Goal: Book appointment/travel/reservation

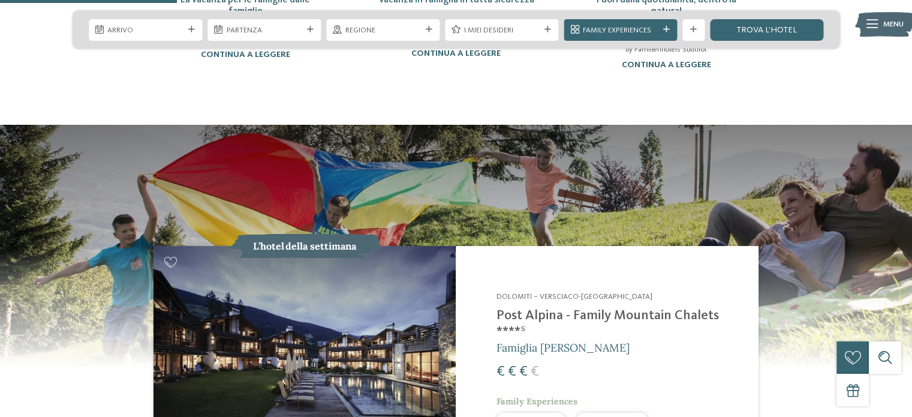
scroll to position [959, 0]
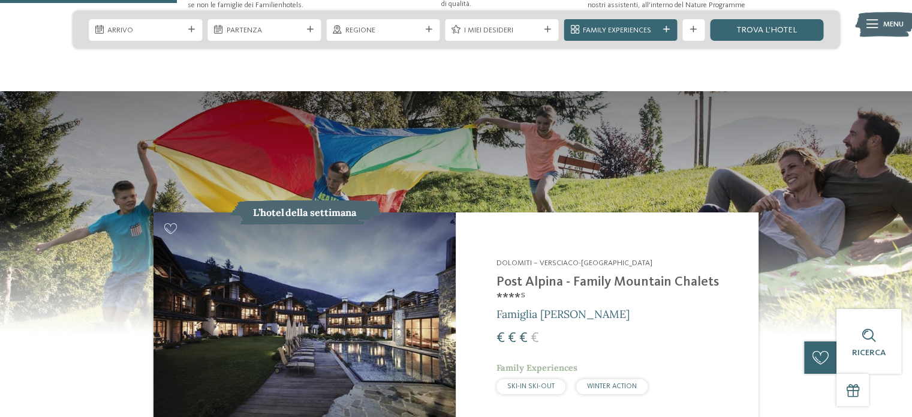
click at [302, 342] on img at bounding box center [304, 325] width 302 height 227
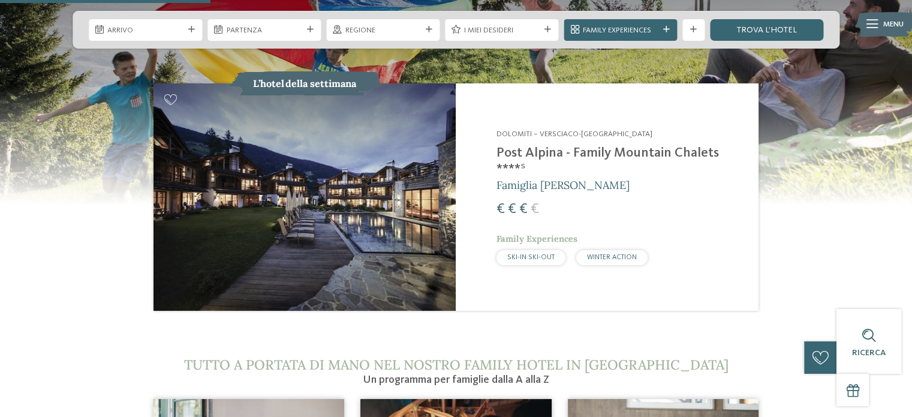
scroll to position [1019, 0]
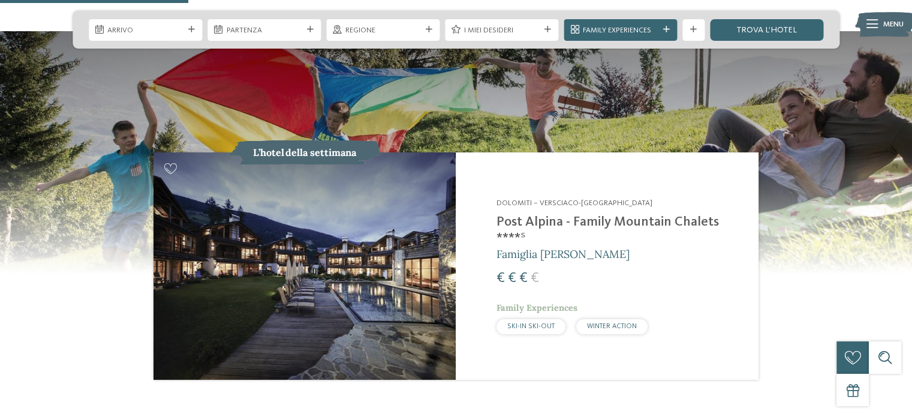
click at [364, 251] on img at bounding box center [304, 265] width 302 height 227
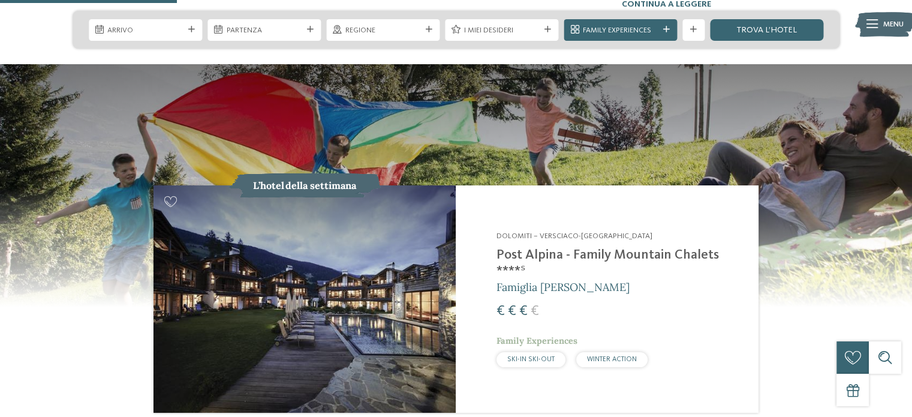
scroll to position [959, 0]
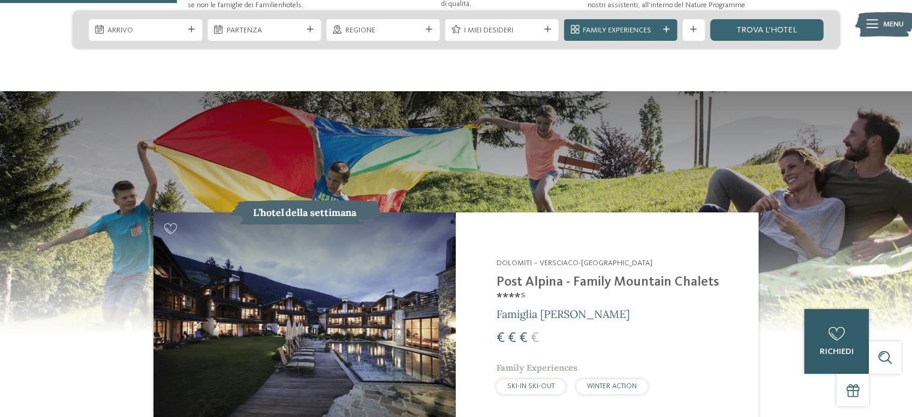
click at [827, 324] on div "0" at bounding box center [836, 334] width 22 height 22
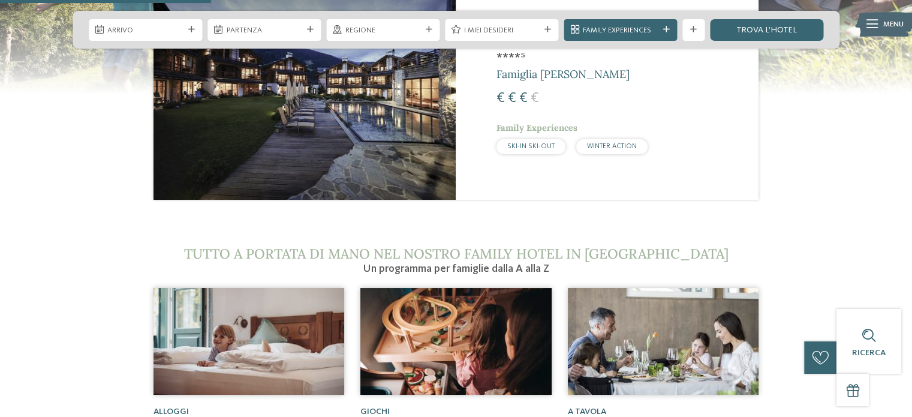
scroll to position [1019, 0]
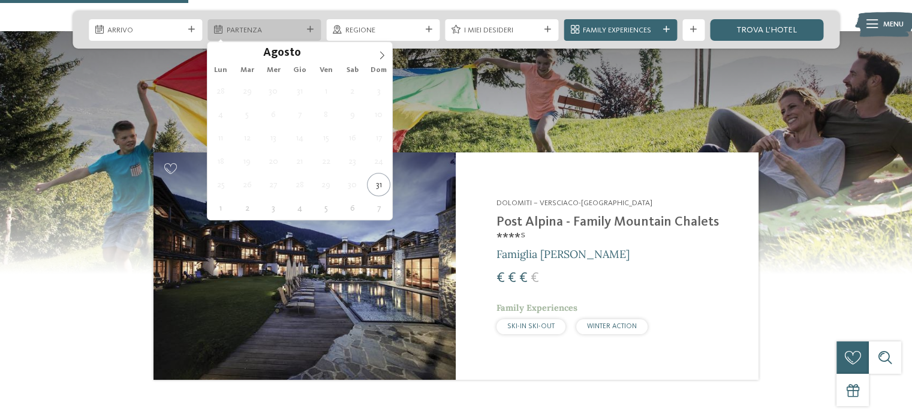
click at [239, 28] on span "Partenza" at bounding box center [265, 30] width 76 height 11
click at [378, 67] on span "Dom" at bounding box center [379, 71] width 26 height 8
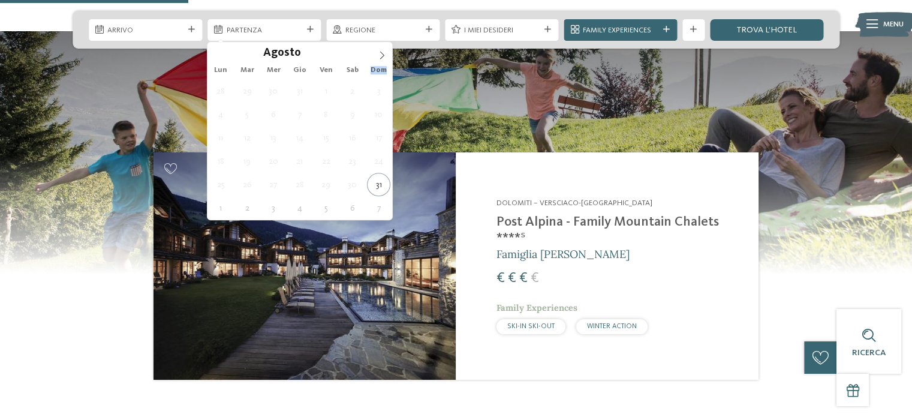
click at [378, 67] on span "Dom" at bounding box center [379, 71] width 26 height 8
type div "02.09.2025"
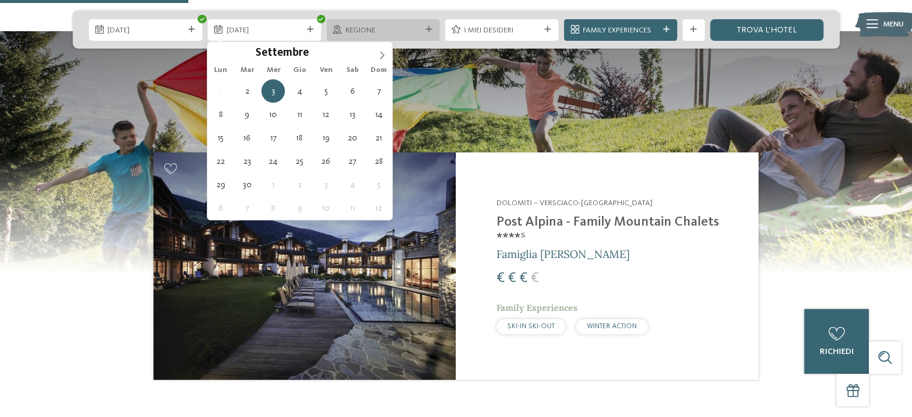
click at [424, 27] on div at bounding box center [428, 29] width 11 height 7
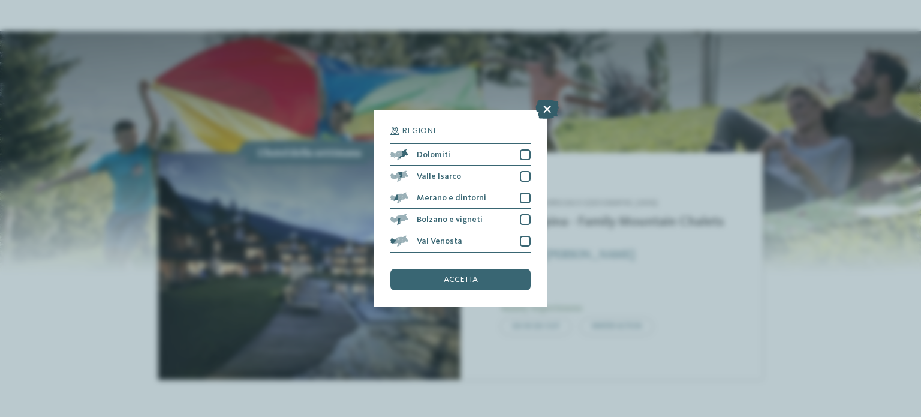
click at [548, 111] on icon at bounding box center [546, 109] width 23 height 19
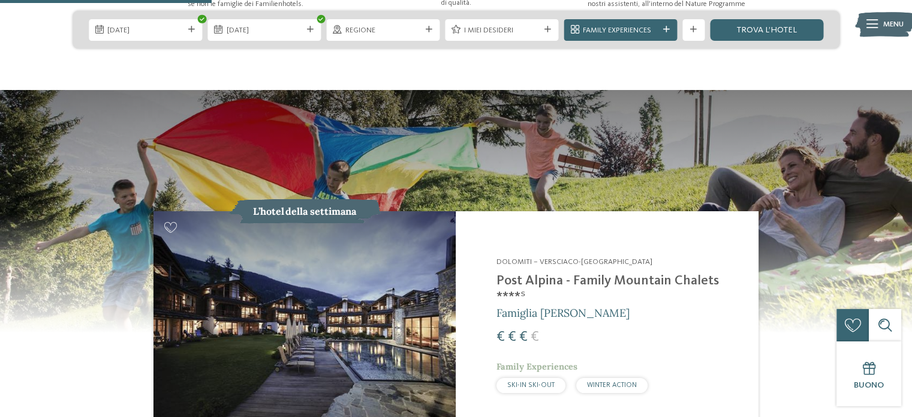
scroll to position [899, 0]
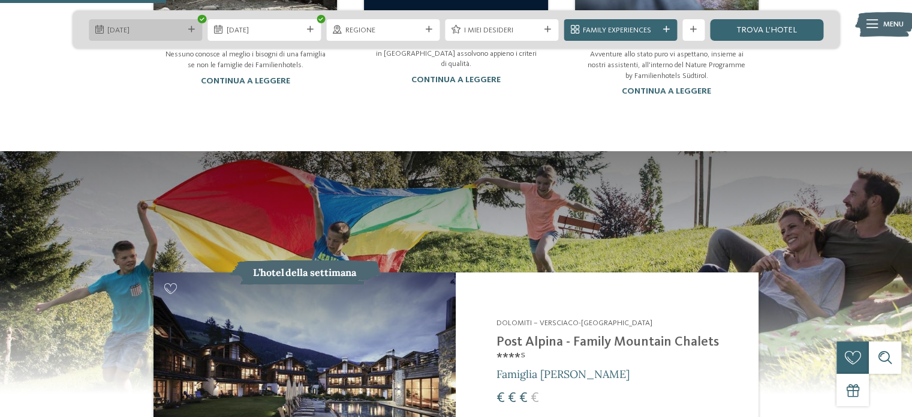
click at [183, 31] on div "02.09.2025" at bounding box center [145, 29] width 81 height 11
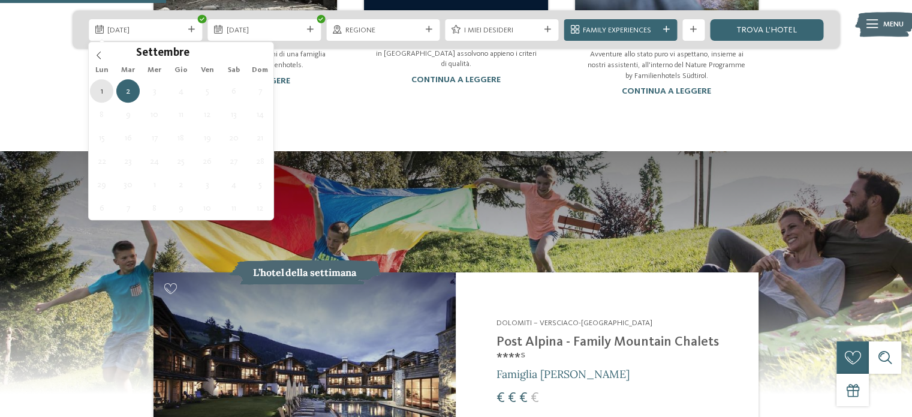
type div "01.09.2025"
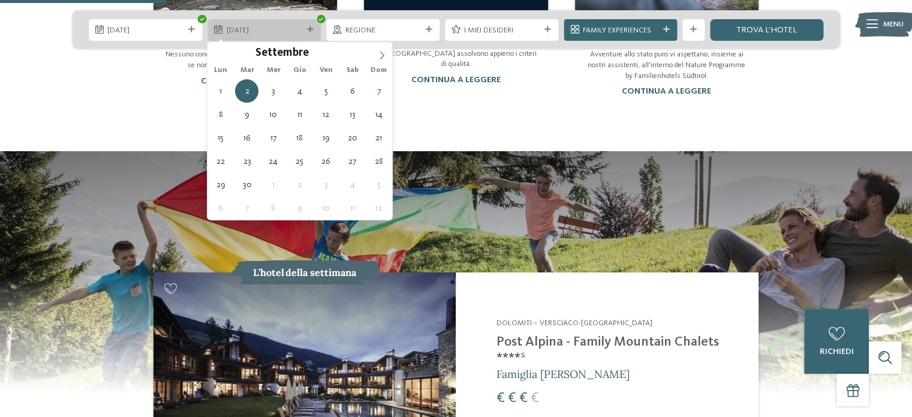
click at [283, 31] on span "02.09.2025" at bounding box center [265, 30] width 76 height 11
type div "03.09.2025"
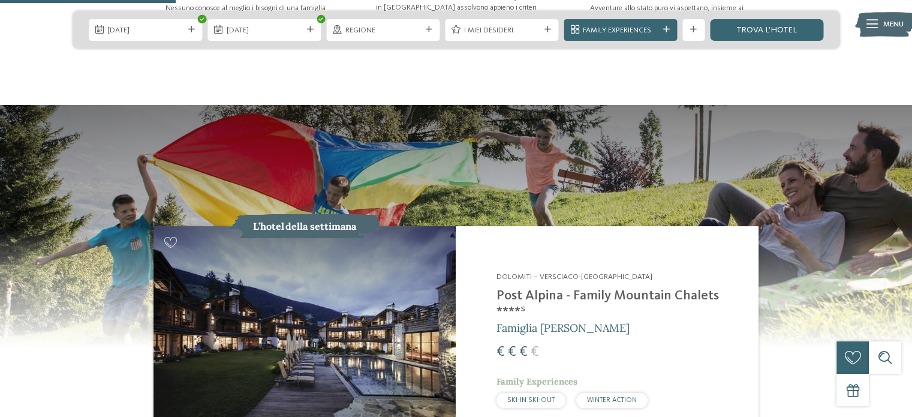
scroll to position [959, 0]
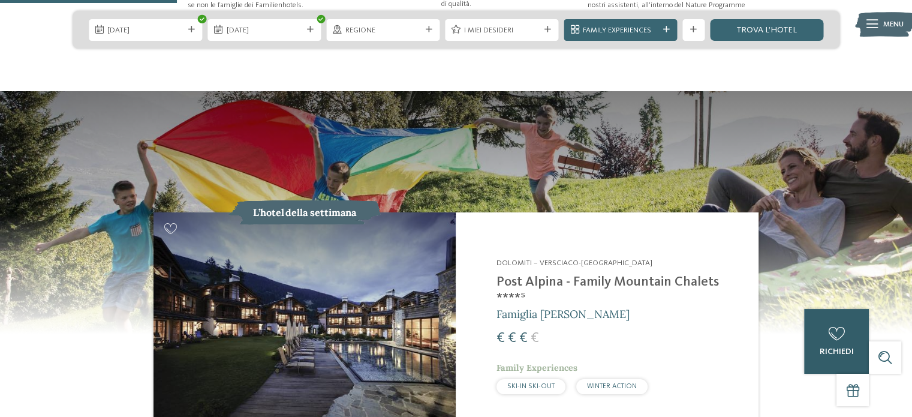
click at [841, 336] on div "0 richiedi 0 di 5 hotel aggiunti alla richiesta Richiedi ora" at bounding box center [836, 341] width 65 height 65
click at [517, 274] on h2 "Post Alpina - Family Mountain Chalets ****ˢ" at bounding box center [620, 290] width 248 height 32
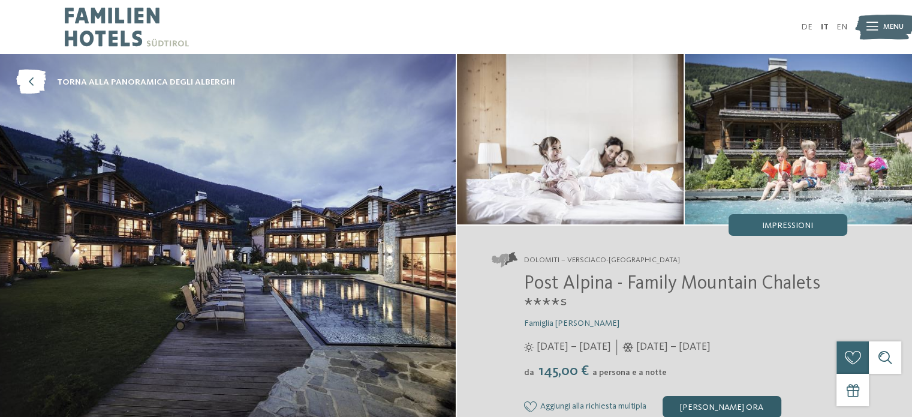
click at [759, 408] on div "[PERSON_NAME] ora" at bounding box center [721, 407] width 119 height 22
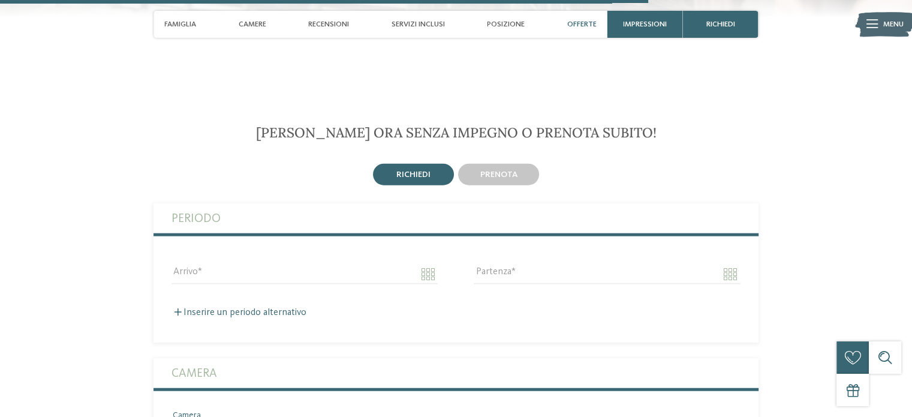
scroll to position [2777, 0]
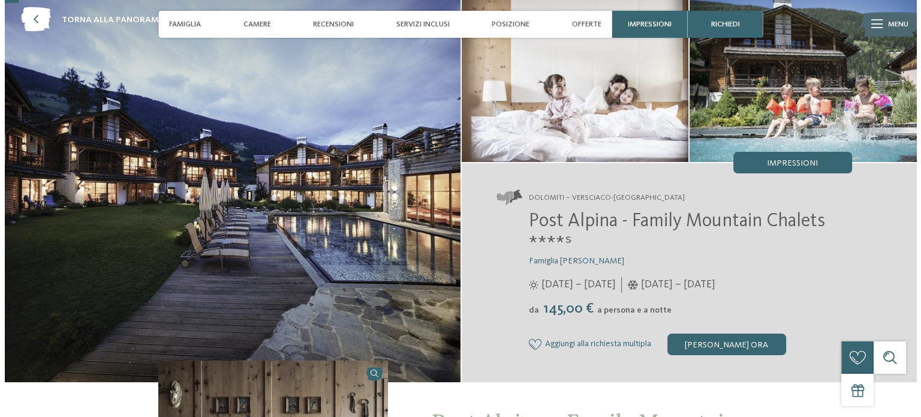
scroll to position [60, 0]
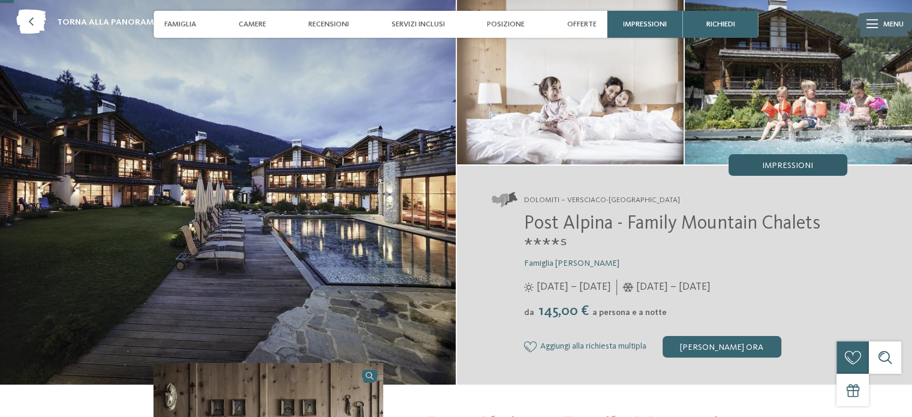
click at [776, 162] on span "Impressioni" at bounding box center [787, 165] width 51 height 8
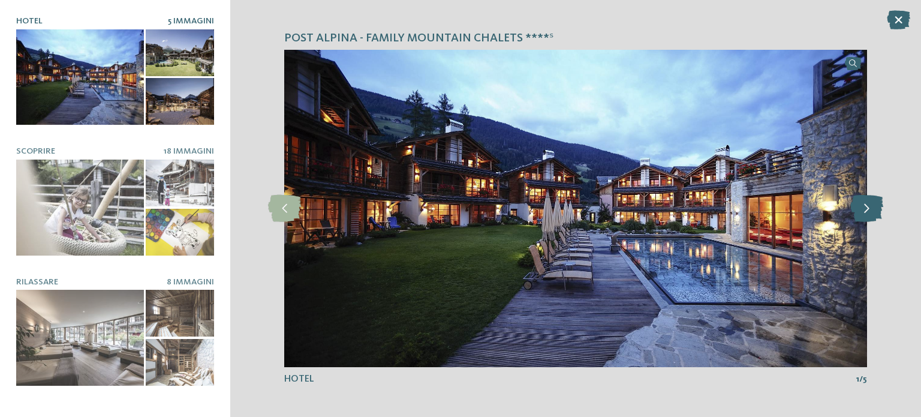
click at [866, 211] on icon at bounding box center [866, 208] width 33 height 27
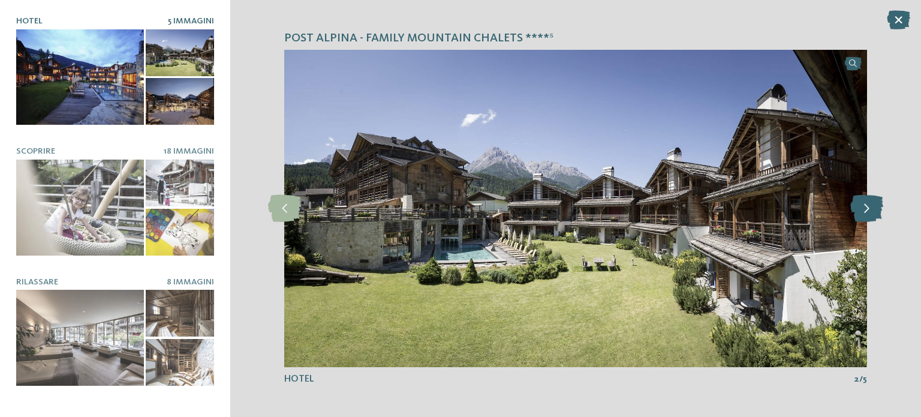
click at [866, 211] on icon at bounding box center [866, 208] width 33 height 27
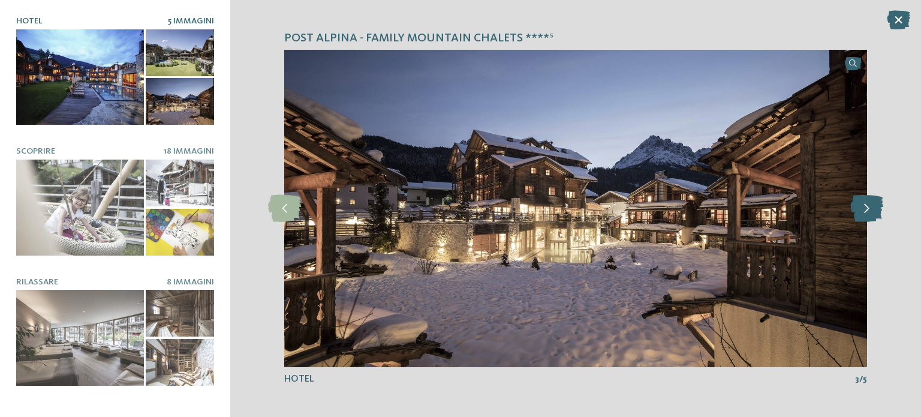
click at [866, 211] on icon at bounding box center [866, 208] width 33 height 27
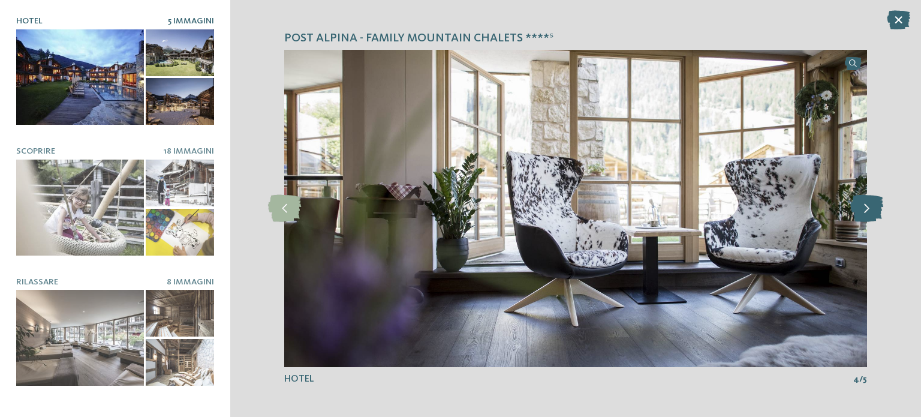
click at [866, 211] on icon at bounding box center [866, 208] width 33 height 27
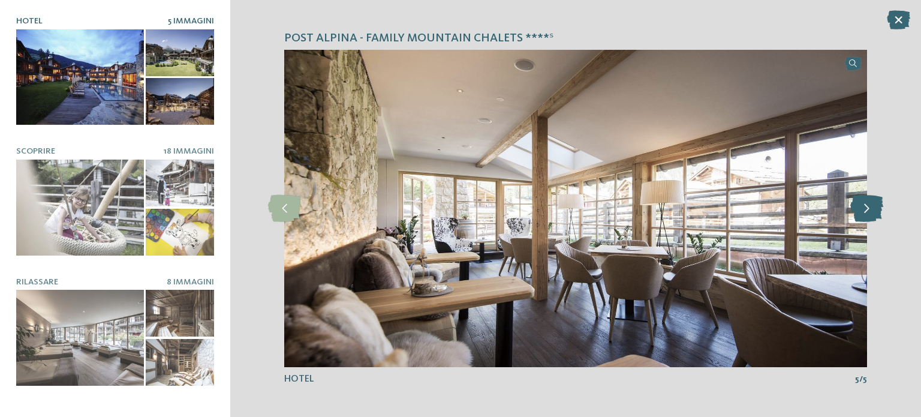
click at [866, 211] on icon at bounding box center [866, 208] width 33 height 27
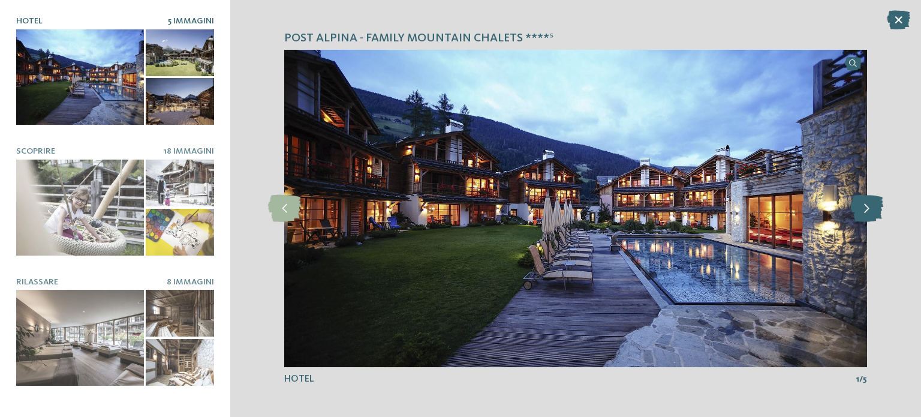
click at [866, 211] on icon at bounding box center [866, 208] width 33 height 27
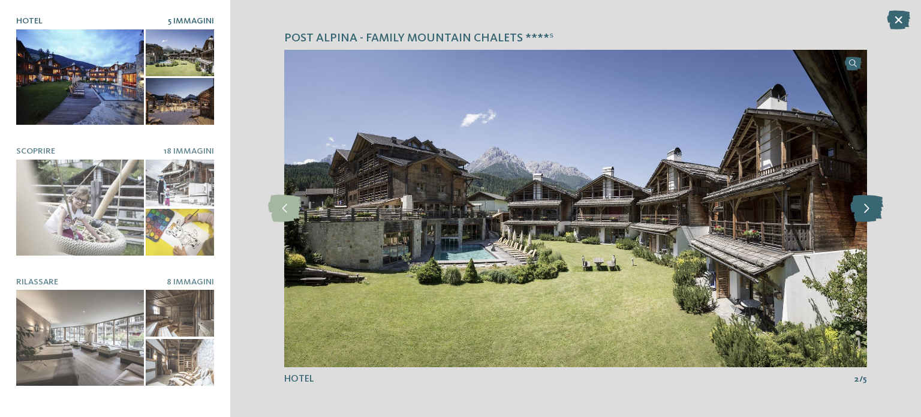
click at [866, 211] on icon at bounding box center [866, 208] width 33 height 27
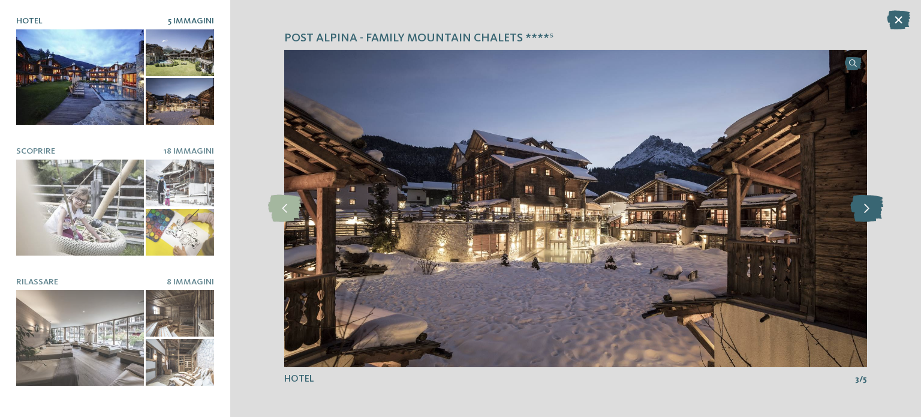
click at [866, 211] on icon at bounding box center [866, 208] width 33 height 27
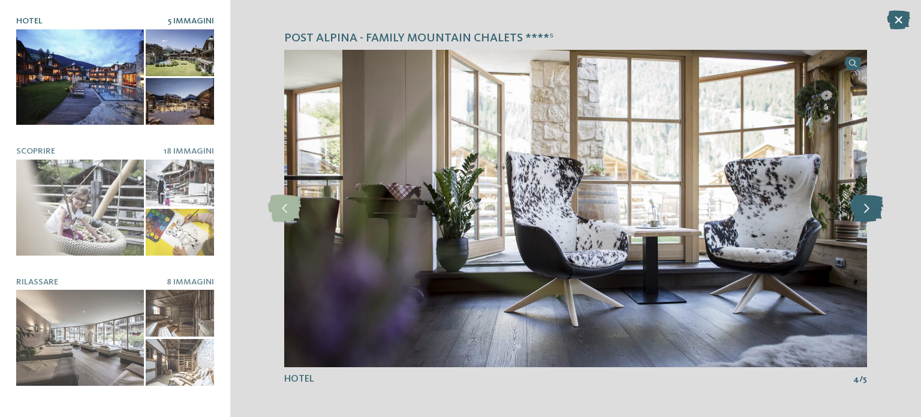
click at [866, 211] on icon at bounding box center [866, 208] width 33 height 27
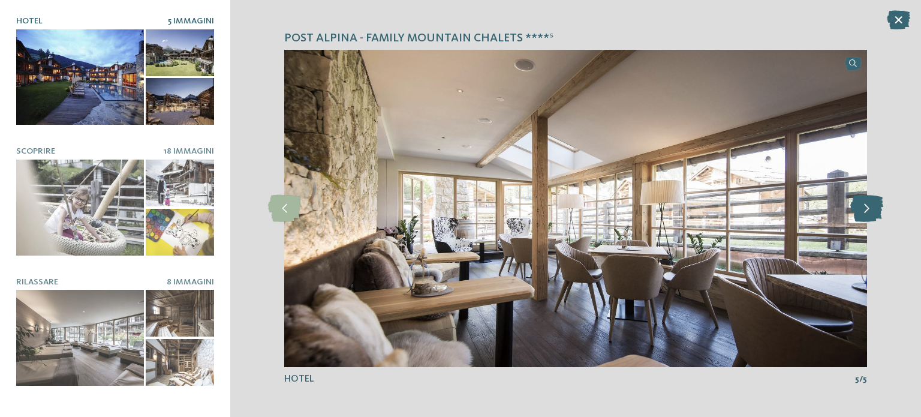
click at [866, 211] on icon at bounding box center [866, 208] width 33 height 27
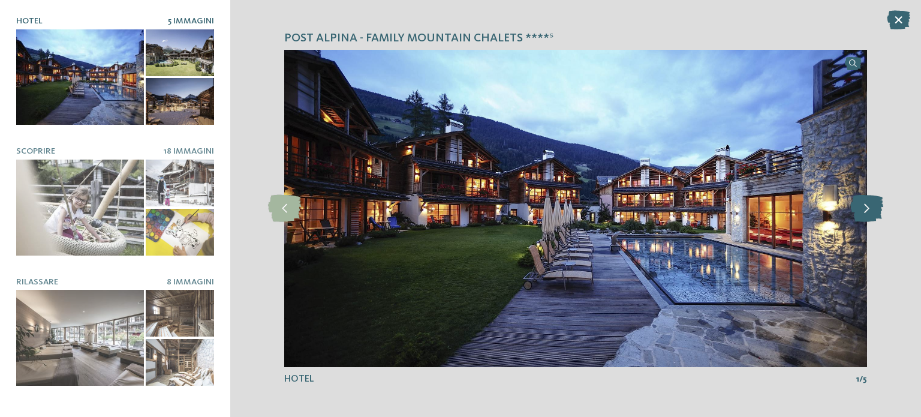
click at [866, 211] on icon at bounding box center [866, 208] width 33 height 27
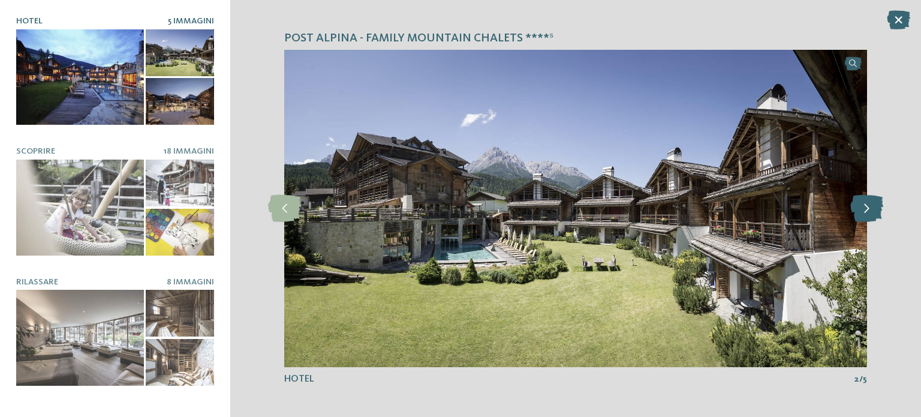
click at [875, 200] on icon at bounding box center [866, 208] width 33 height 27
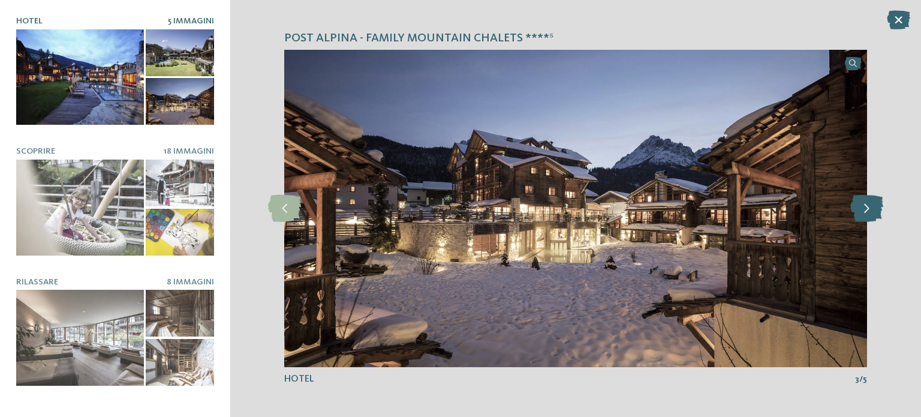
click at [875, 200] on icon at bounding box center [866, 208] width 33 height 27
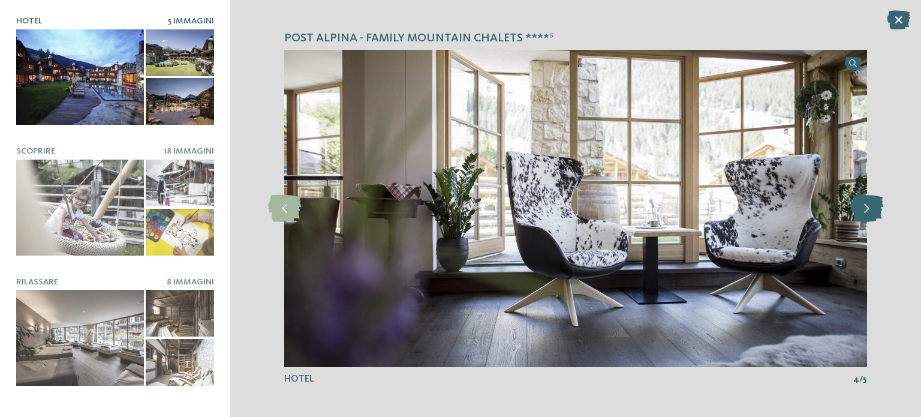
click at [875, 200] on icon at bounding box center [866, 208] width 33 height 27
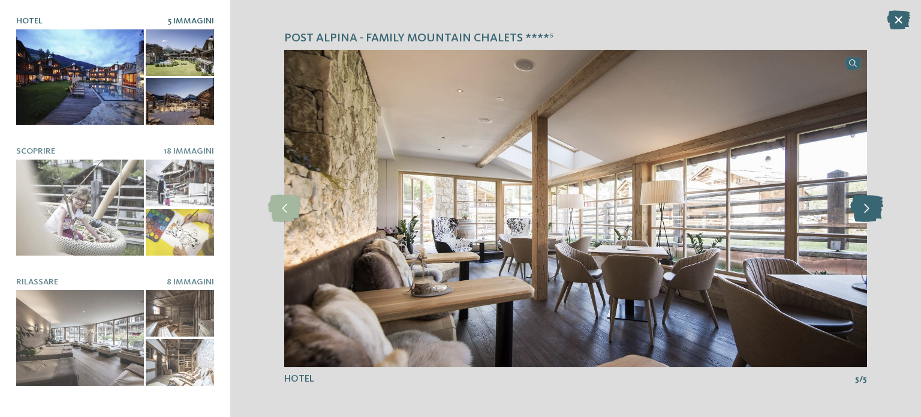
click at [875, 200] on icon at bounding box center [866, 208] width 33 height 27
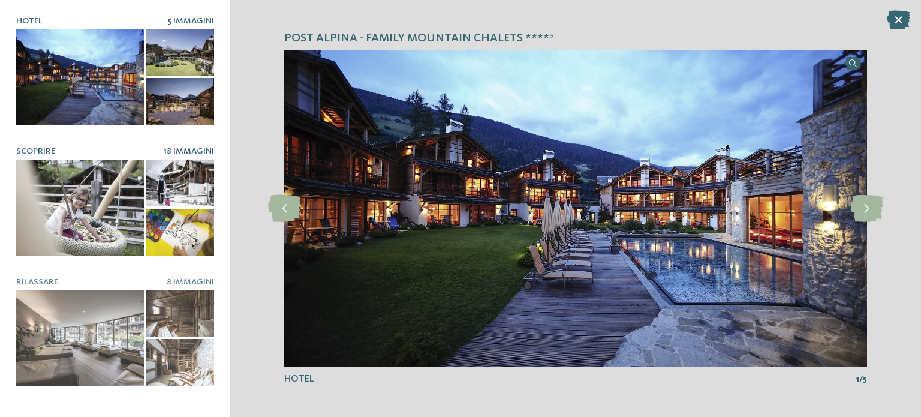
click at [160, 219] on div at bounding box center [180, 232] width 68 height 47
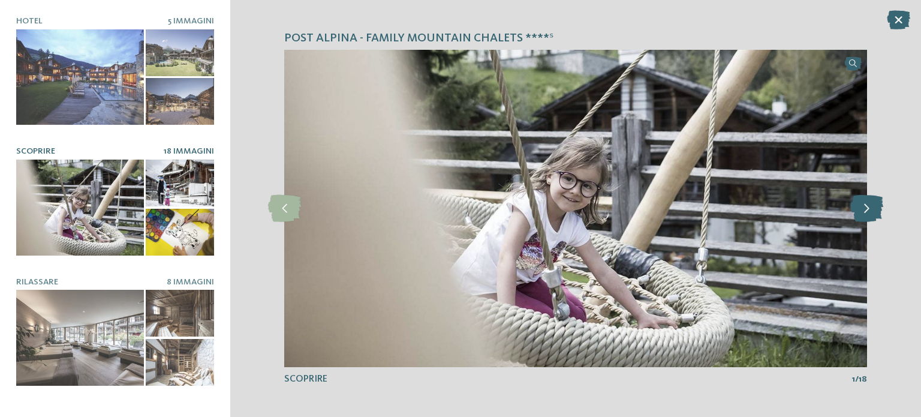
click at [866, 204] on icon at bounding box center [866, 208] width 33 height 27
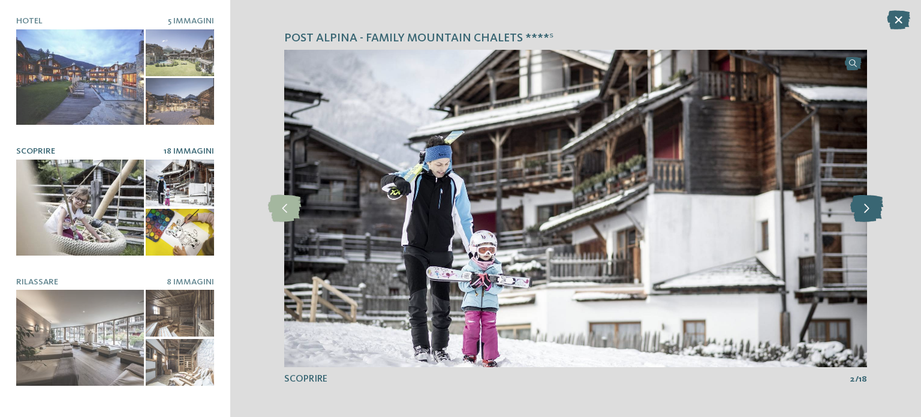
click at [866, 204] on icon at bounding box center [866, 208] width 33 height 27
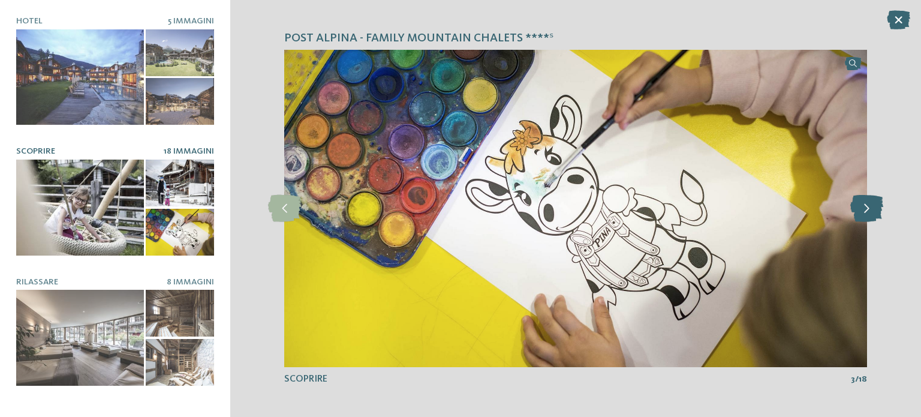
click at [866, 204] on icon at bounding box center [866, 208] width 33 height 27
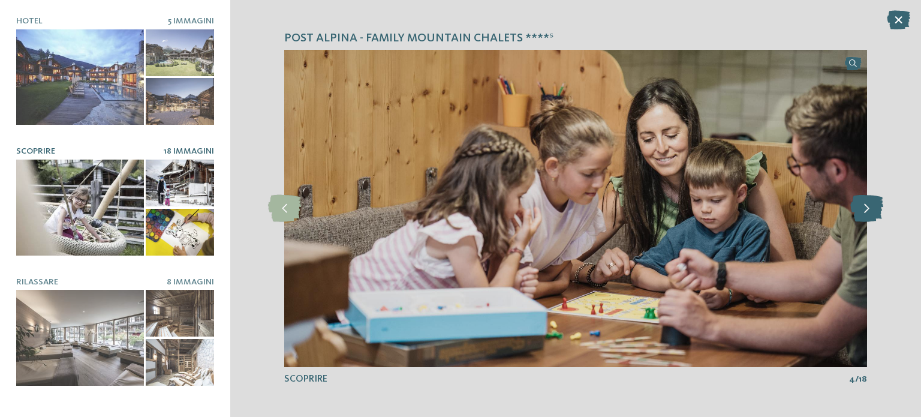
click at [866, 204] on icon at bounding box center [866, 208] width 33 height 27
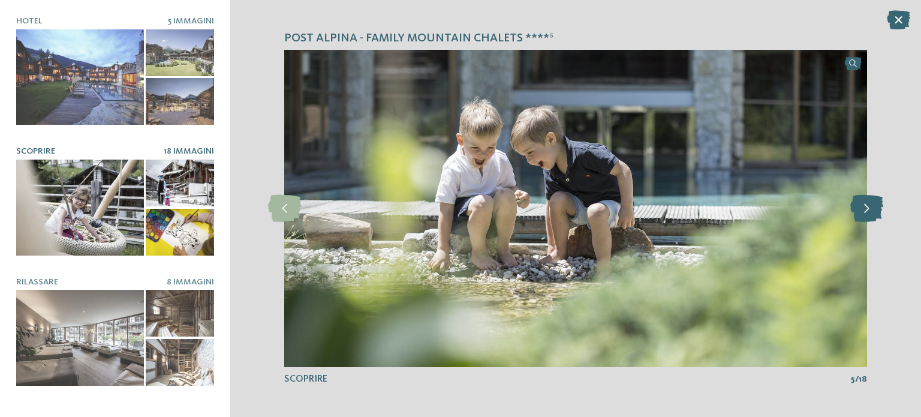
click at [866, 204] on icon at bounding box center [866, 208] width 33 height 27
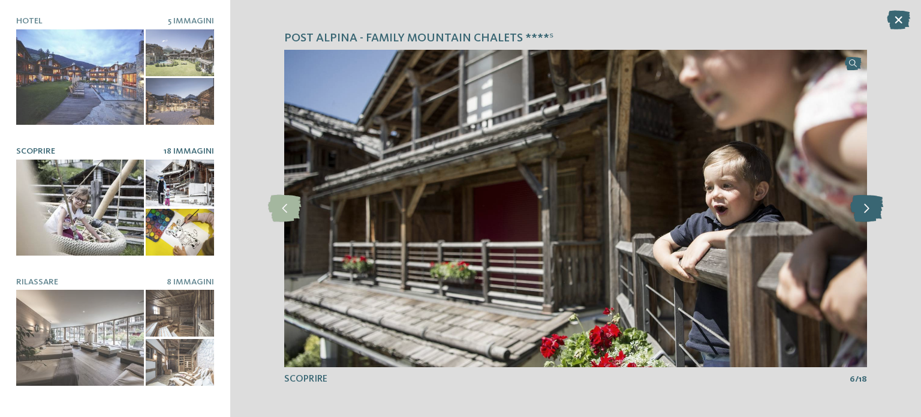
click at [866, 204] on icon at bounding box center [866, 208] width 33 height 27
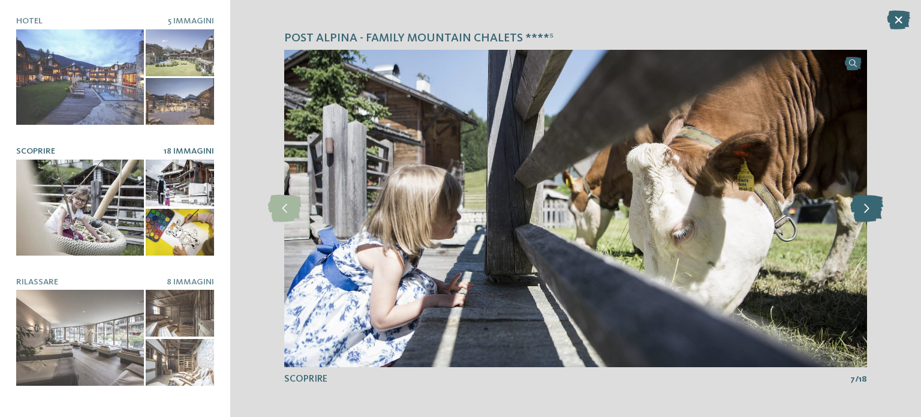
click at [866, 204] on icon at bounding box center [866, 208] width 33 height 27
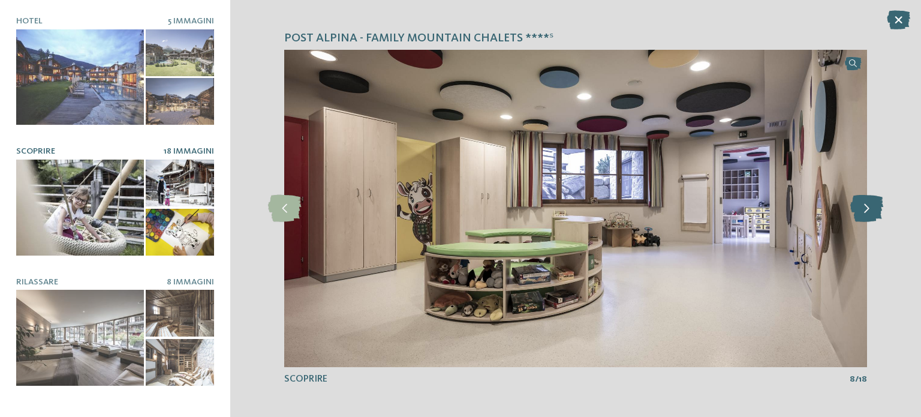
click at [866, 204] on icon at bounding box center [866, 208] width 33 height 27
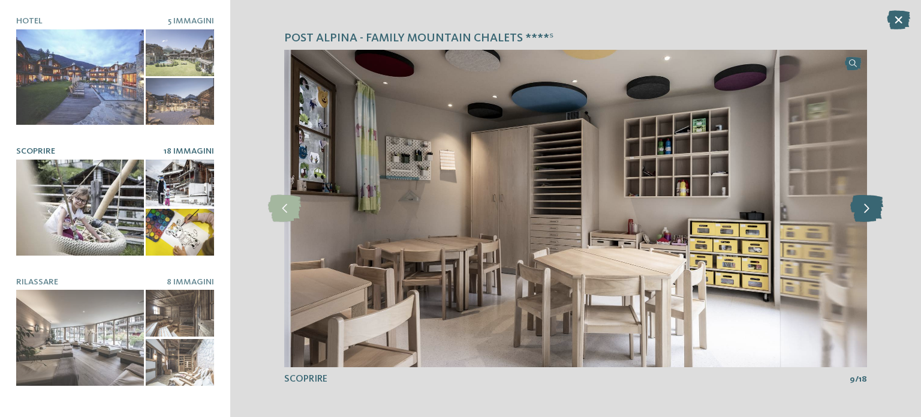
click at [866, 204] on icon at bounding box center [866, 208] width 33 height 27
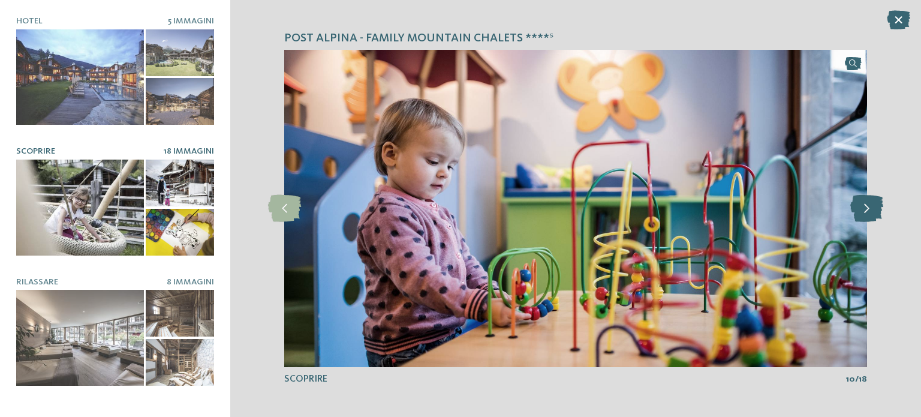
click at [866, 204] on icon at bounding box center [866, 208] width 33 height 27
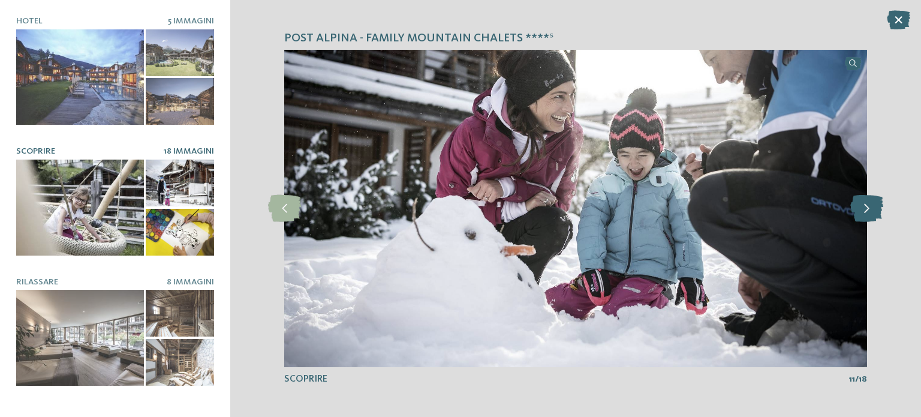
click at [866, 204] on icon at bounding box center [866, 208] width 33 height 27
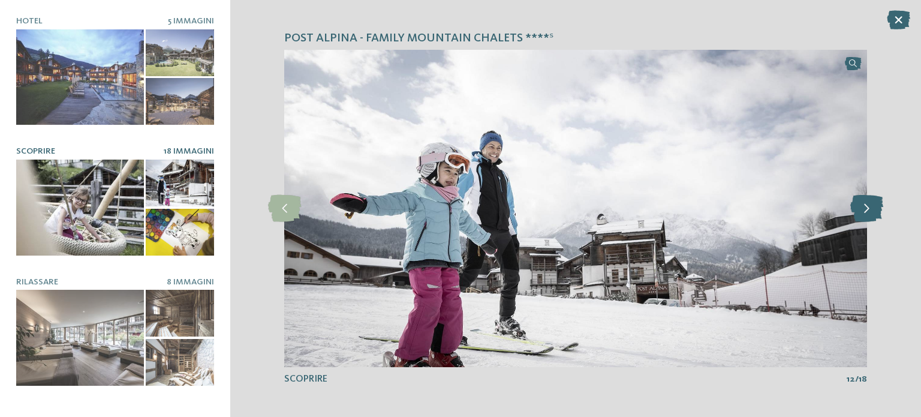
click at [866, 204] on icon at bounding box center [866, 208] width 33 height 27
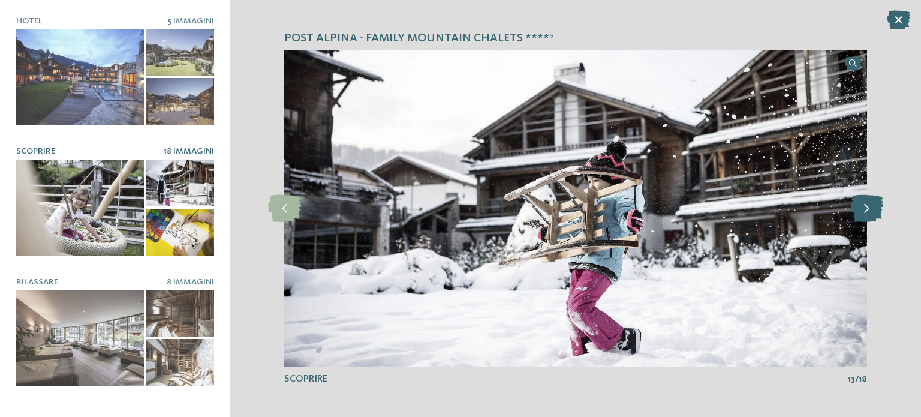
click at [866, 204] on icon at bounding box center [866, 208] width 33 height 27
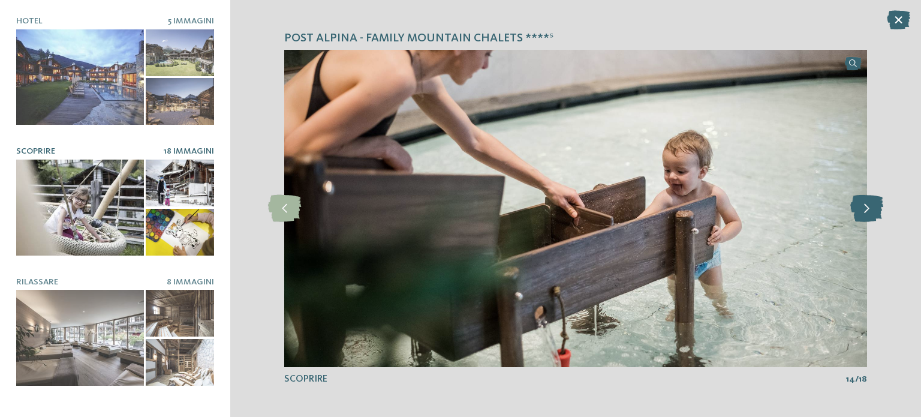
click at [866, 204] on icon at bounding box center [866, 208] width 33 height 27
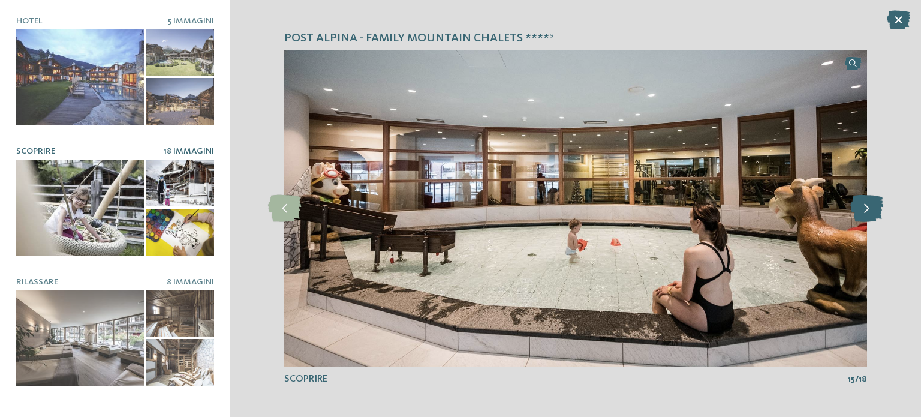
click at [866, 204] on icon at bounding box center [866, 208] width 33 height 27
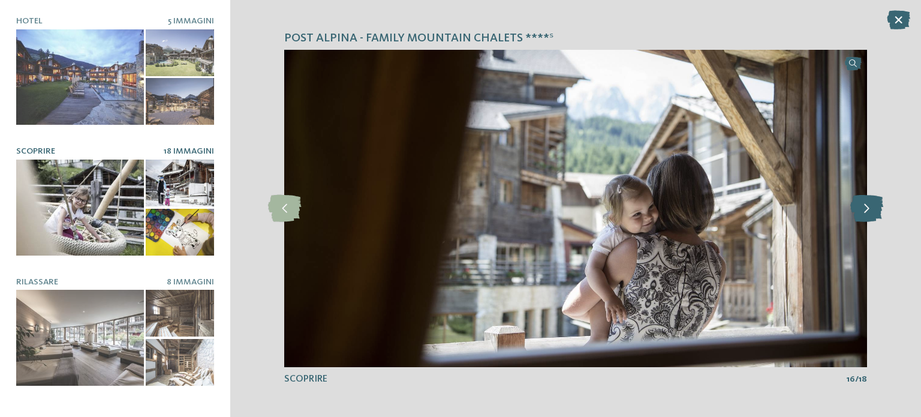
click at [866, 204] on icon at bounding box center [866, 208] width 33 height 27
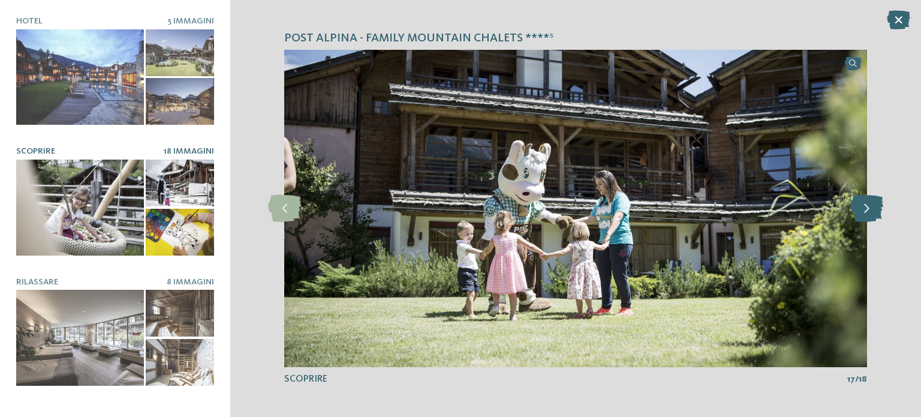
click at [866, 204] on icon at bounding box center [866, 208] width 33 height 27
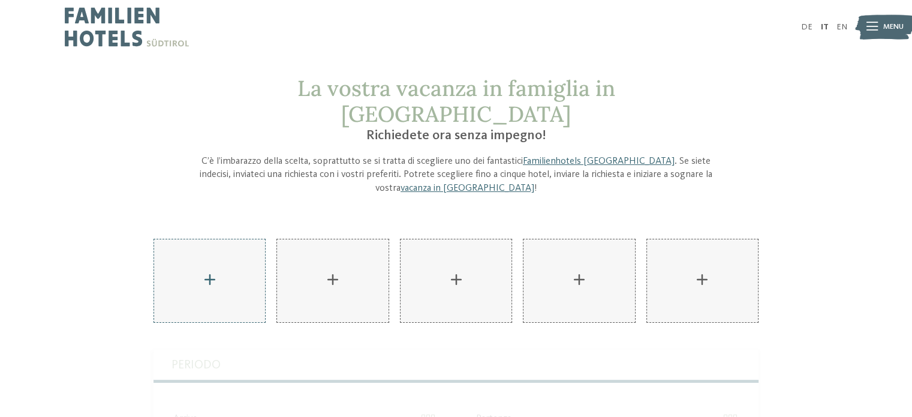
click at [254, 251] on div "AKI Family Resort PLOSE aggiungere" at bounding box center [209, 280] width 111 height 83
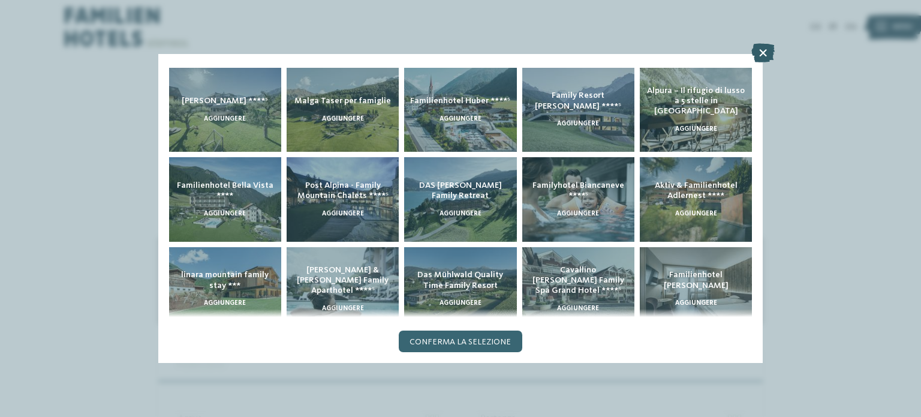
click at [762, 49] on icon at bounding box center [762, 52] width 23 height 19
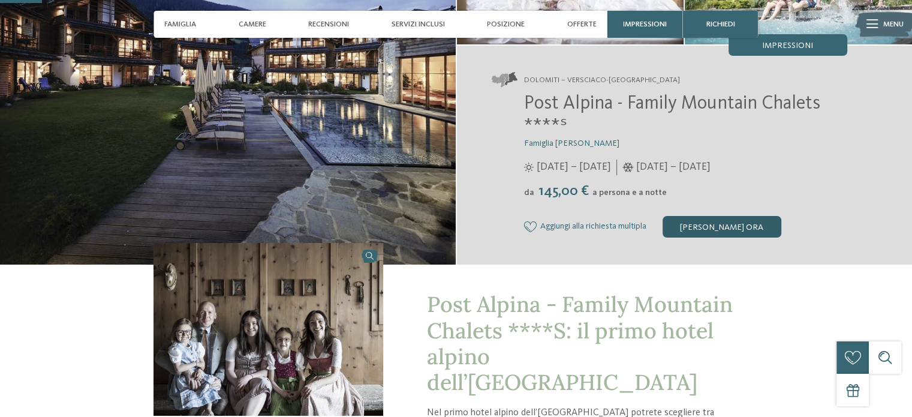
click at [700, 227] on div "[PERSON_NAME] ora" at bounding box center [721, 227] width 119 height 22
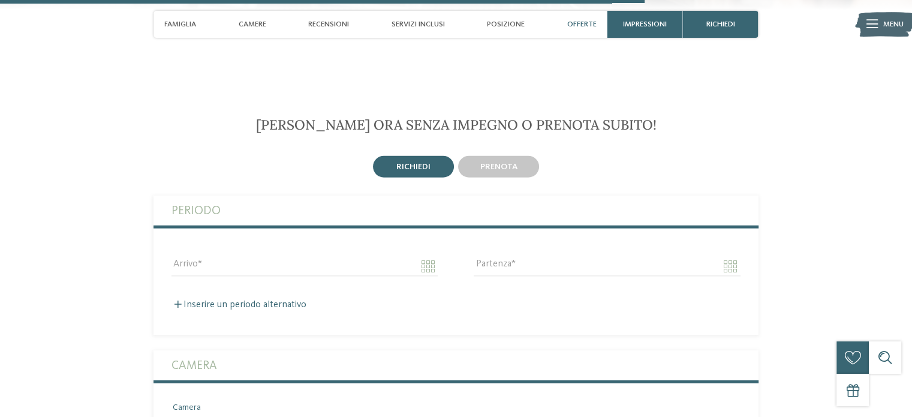
scroll to position [2777, 0]
click at [206, 255] on input "Arrivo" at bounding box center [304, 265] width 266 height 20
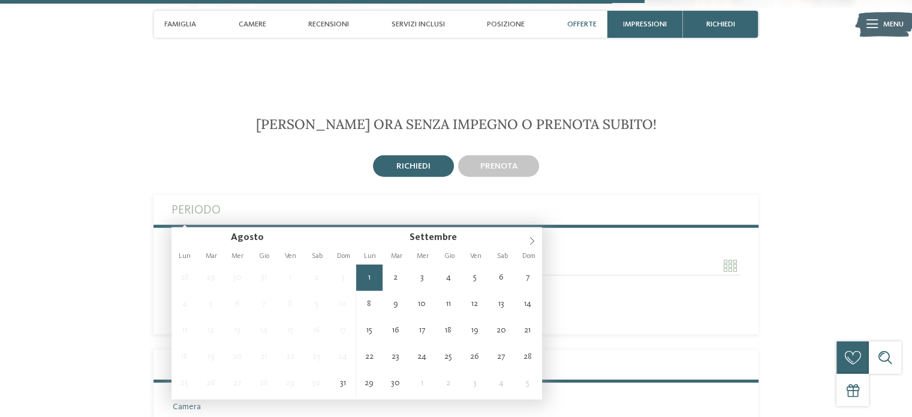
type input "**********"
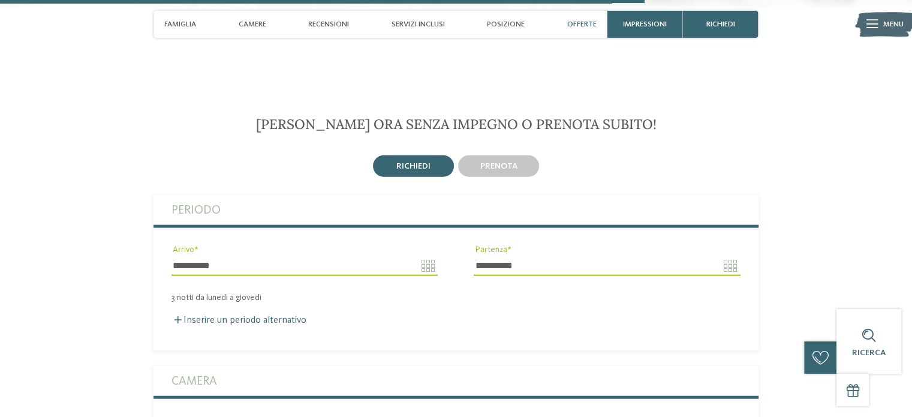
click at [529, 255] on input "**********" at bounding box center [607, 265] width 266 height 20
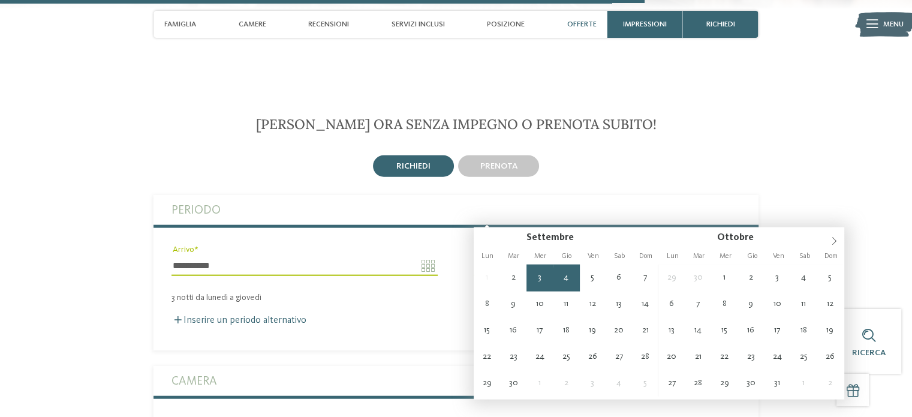
type input "**********"
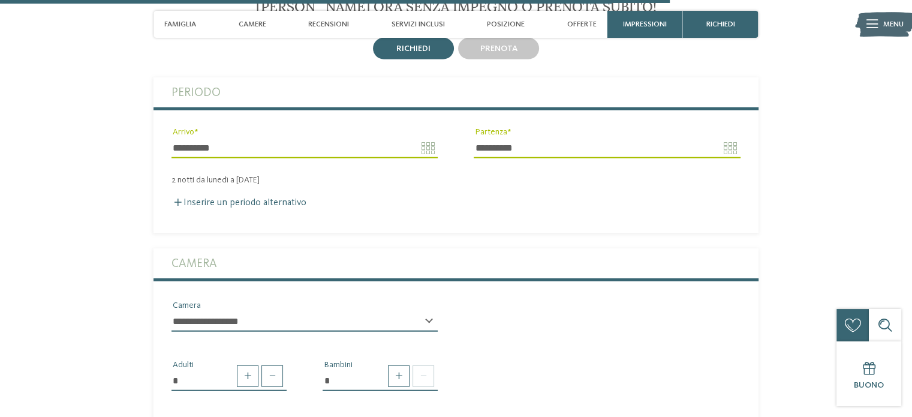
scroll to position [2897, 0]
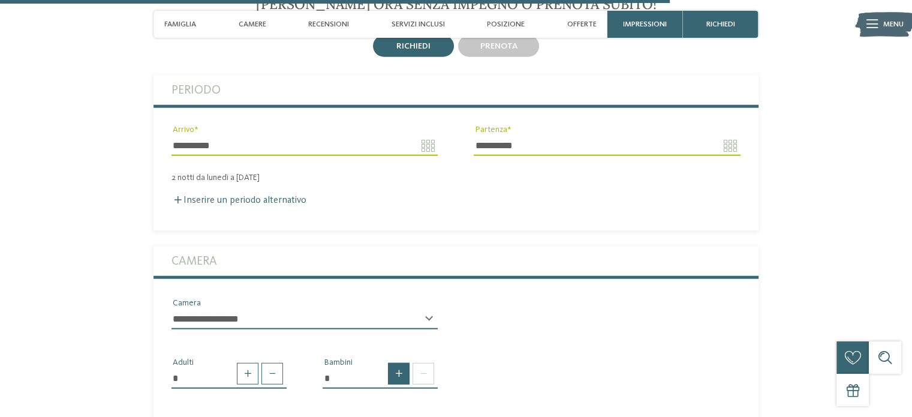
click at [400, 363] on span at bounding box center [399, 374] width 22 height 22
click at [399, 363] on span at bounding box center [399, 374] width 22 height 22
type input "*"
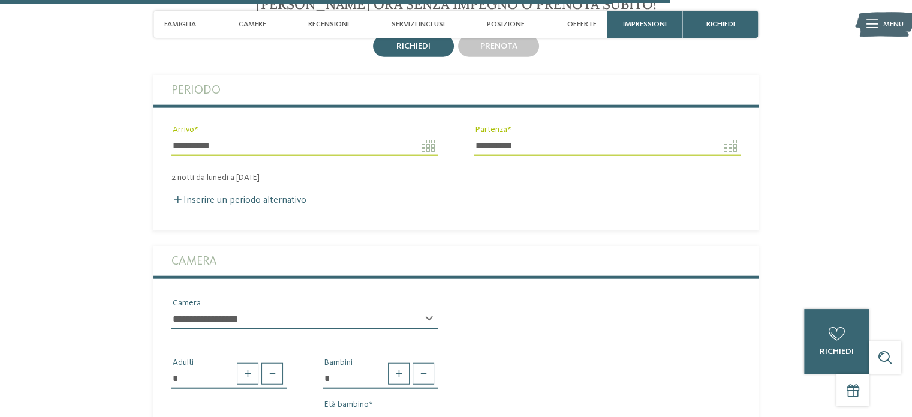
click at [432, 410] on select "* * * * * * * * * * * ** ** ** ** ** ** ** **" at bounding box center [379, 420] width 115 height 20
select select "*"
click at [322, 410] on select "* * * * * * * * * * * ** ** ** ** ** ** ** **" at bounding box center [379, 420] width 115 height 20
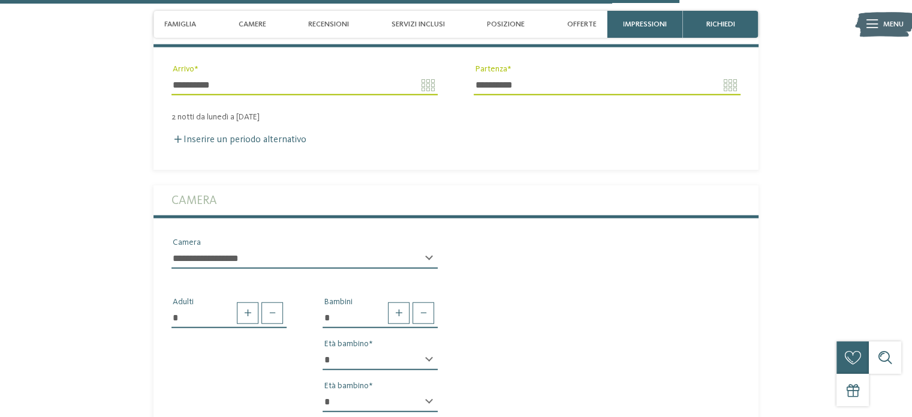
scroll to position [3016, 0]
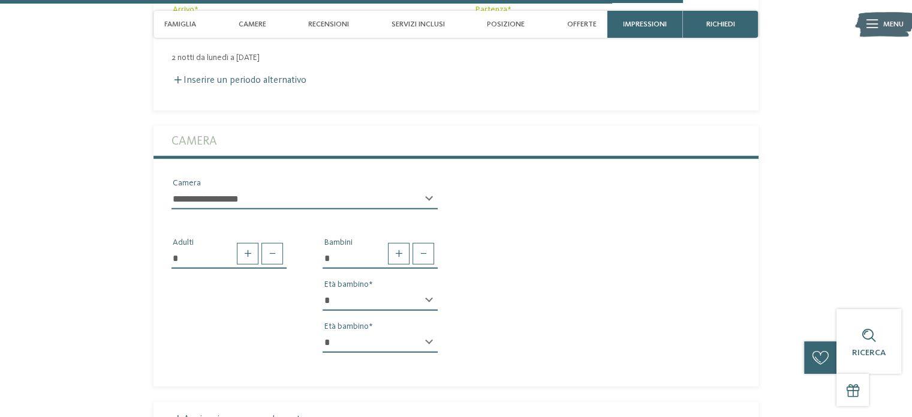
click at [429, 332] on select "* * * * * * * * * * * ** ** ** ** ** ** ** **" at bounding box center [379, 342] width 115 height 20
select select "*"
click at [322, 332] on select "* * * * * * * * * * * ** ** ** ** ** ** ** **" at bounding box center [379, 342] width 115 height 20
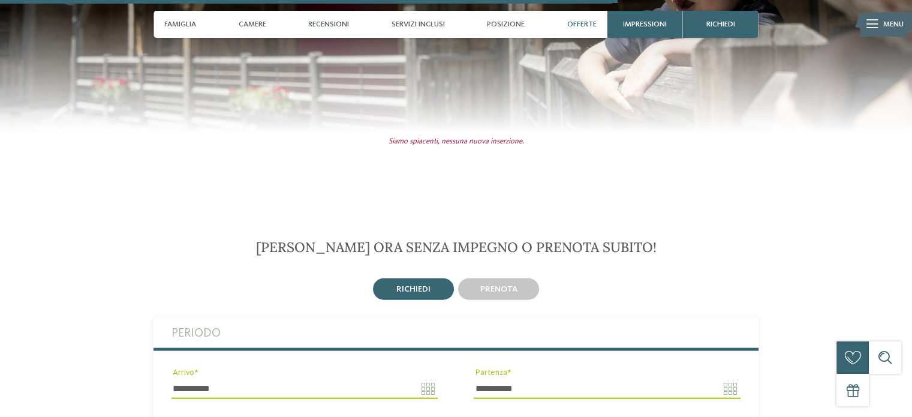
scroll to position [2777, 0]
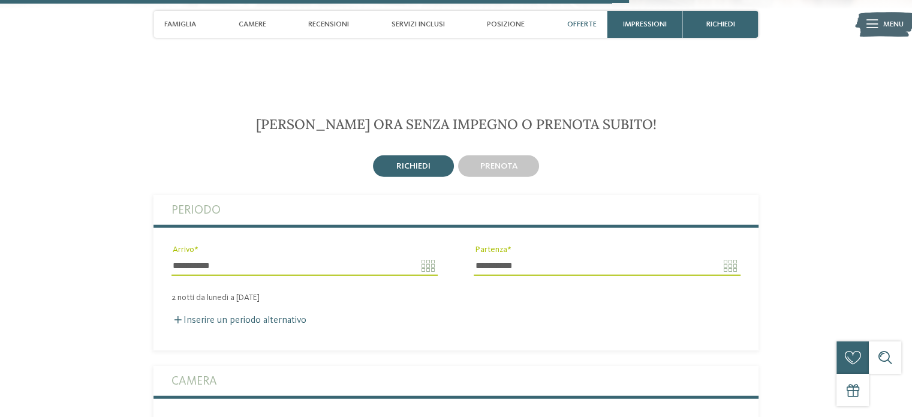
click at [442, 155] on div "richiedi" at bounding box center [413, 166] width 81 height 22
click at [422, 162] on span "richiedi" at bounding box center [413, 166] width 34 height 8
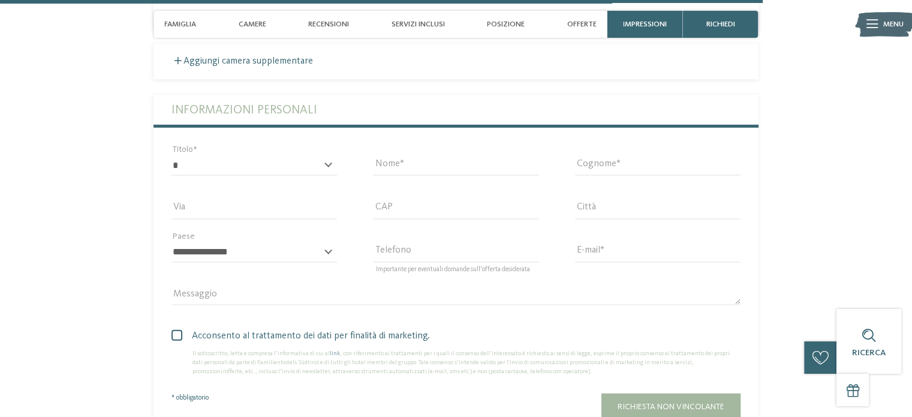
scroll to position [3376, 0]
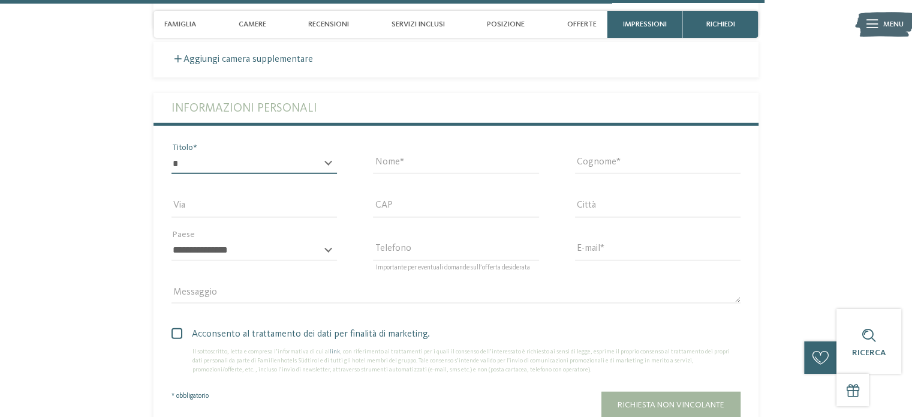
click at [287, 153] on select "* ****** ******* ******** ******" at bounding box center [253, 163] width 165 height 20
select select "*"
click at [171, 153] on select "* ****** ******* ******** ******" at bounding box center [253, 163] width 165 height 20
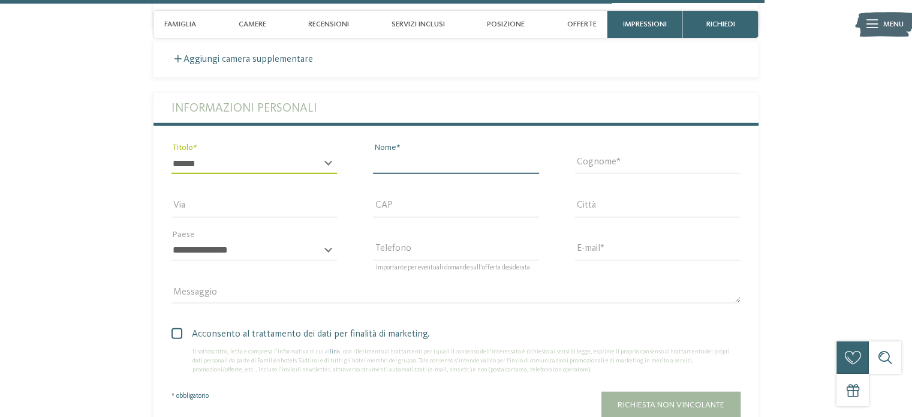
click at [415, 153] on input "Nome" at bounding box center [455, 163] width 165 height 20
type input "******"
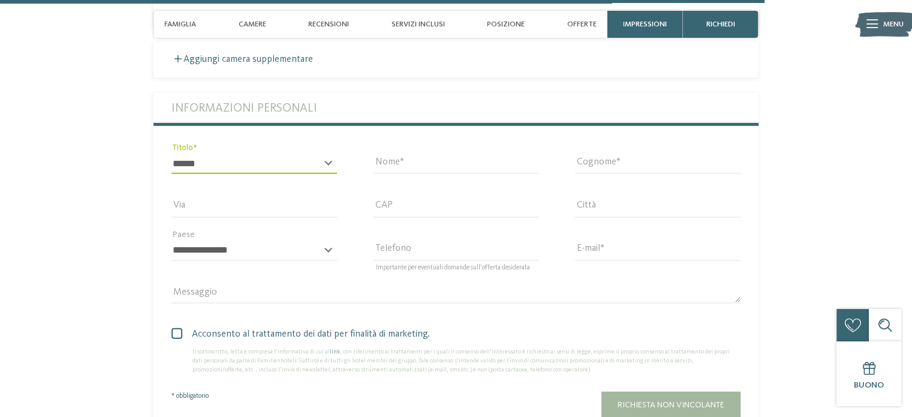
type input "*******"
type input "**********"
type input "*****"
type input "*******"
select select "**"
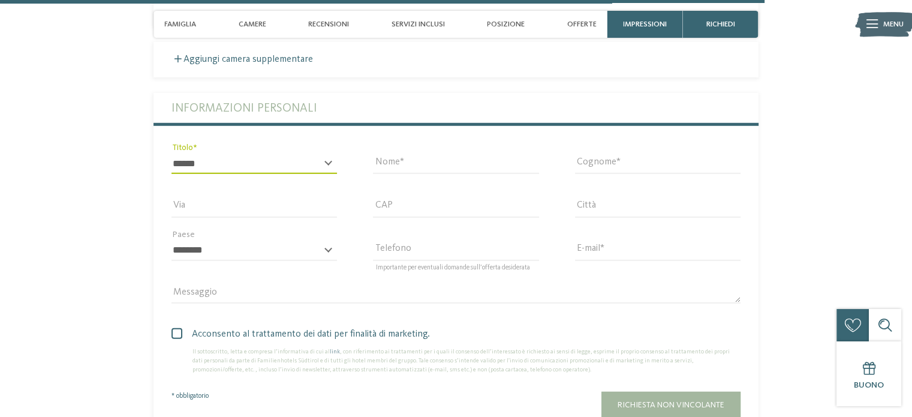
type input "**********"
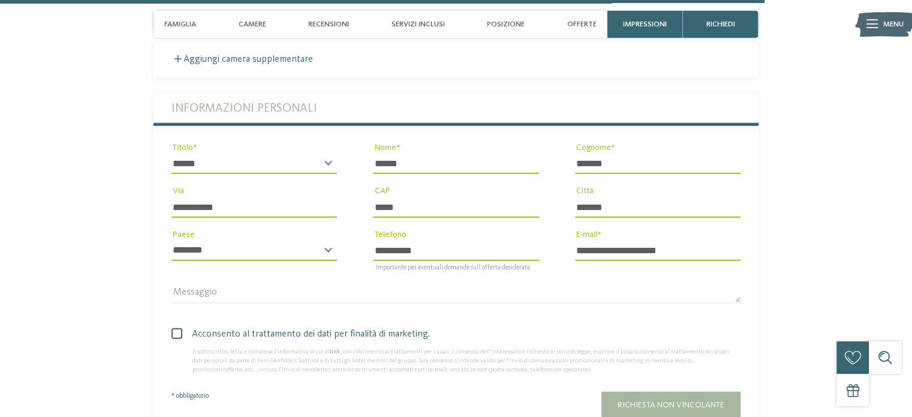
click at [176, 328] on span at bounding box center [176, 333] width 11 height 11
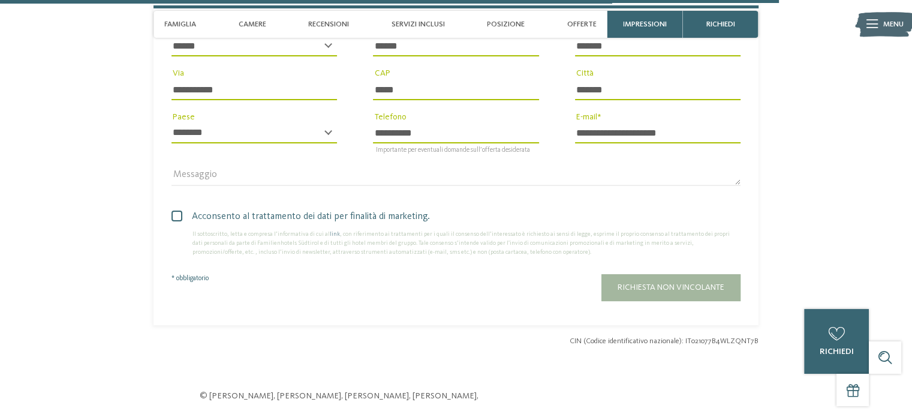
scroll to position [3436, 0]
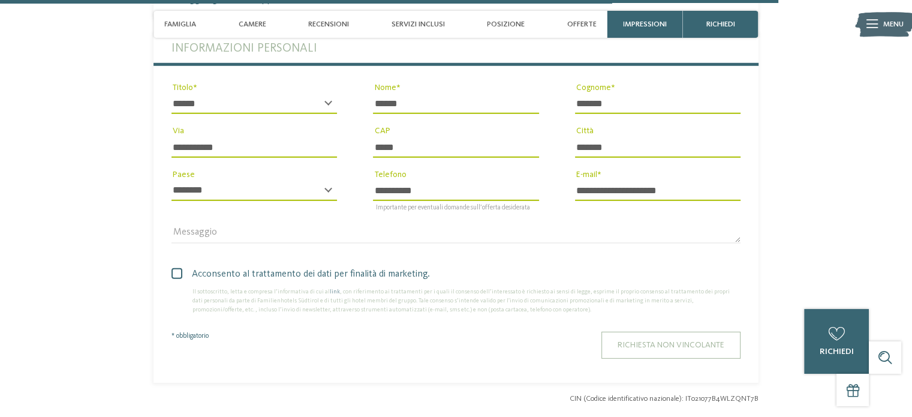
click at [611, 331] on button "Richiesta non vincolante" at bounding box center [670, 344] width 139 height 27
